Goal: Information Seeking & Learning: Check status

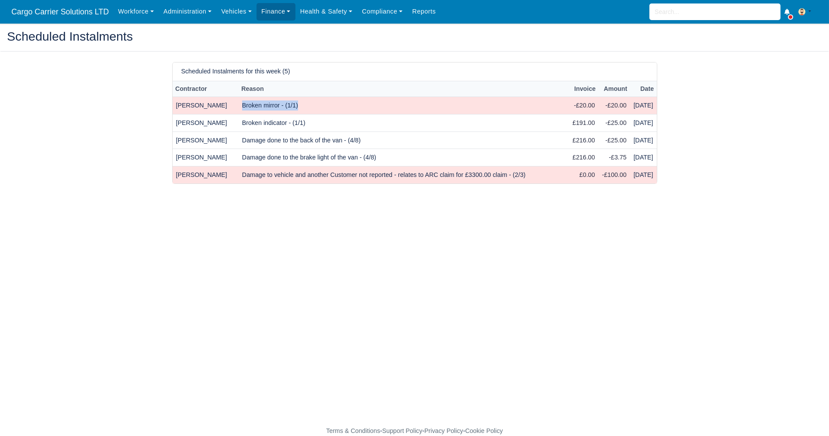
drag, startPoint x: 296, startPoint y: 103, endPoint x: 233, endPoint y: 106, distance: 62.6
click at [239, 106] on td "Broken mirror - (1/1)" at bounding box center [404, 105] width 330 height 17
copy td "Broken mirror - (1/1)"
click at [191, 125] on td "[PERSON_NAME]" at bounding box center [206, 122] width 66 height 17
click at [598, 120] on td "-£25.00" at bounding box center [613, 122] width 31 height 17
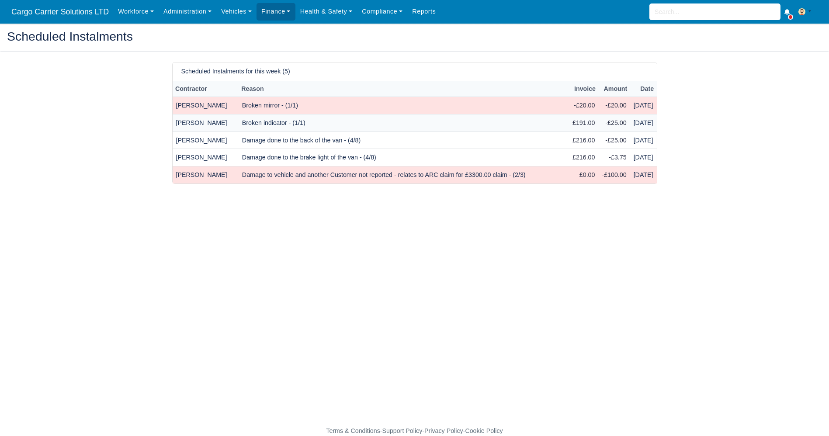
click at [186, 122] on td "[PERSON_NAME]" at bounding box center [206, 122] width 66 height 17
drag, startPoint x: 302, startPoint y: 124, endPoint x: 233, endPoint y: 126, distance: 69.5
click at [239, 126] on td "Broken indicator - (1/1)" at bounding box center [404, 122] width 330 height 17
copy td "Broken indicator - (1/1)"
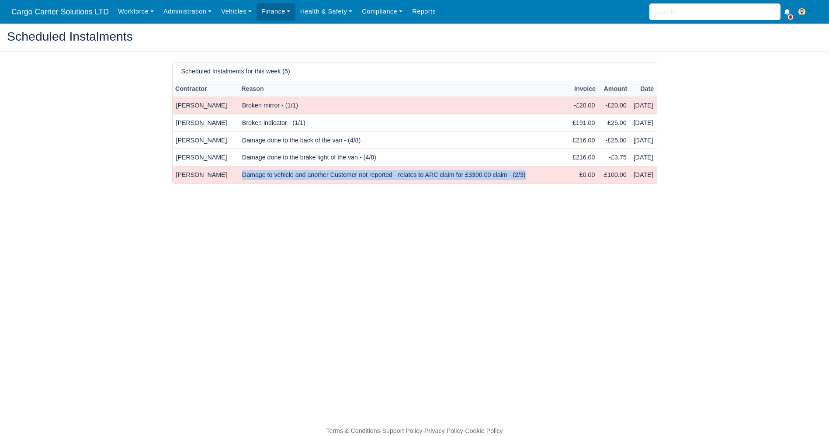
drag, startPoint x: 515, startPoint y: 175, endPoint x: 231, endPoint y: 174, distance: 283.7
click at [239, 174] on td "Damage to vehicle and another Customer not reported - relates to ARC claim for …" at bounding box center [404, 175] width 330 height 17
copy td "Damage to vehicle and another Customer not reported - relates to ARC claim for …"
